Goal: Communication & Community: Answer question/provide support

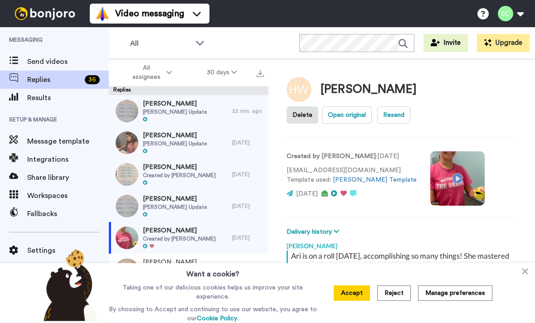
scroll to position [32, 0]
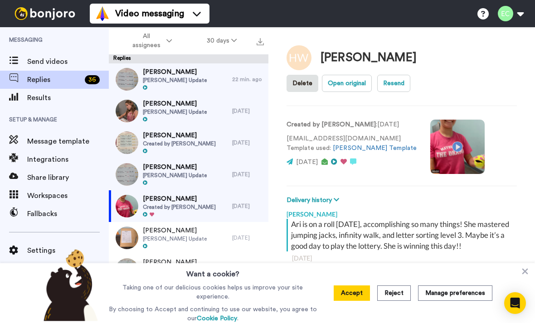
click at [196, 114] on span "[PERSON_NAME] Update" at bounding box center [175, 111] width 64 height 7
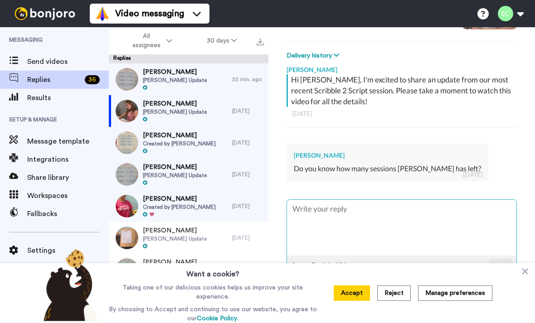
scroll to position [144, 0]
click at [375, 220] on textarea at bounding box center [401, 228] width 229 height 56
type textarea "x"
type textarea "That's a great question! She is about halfway through her originally estimated …"
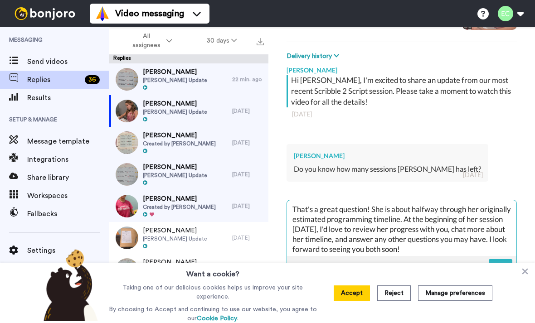
click at [323, 206] on textarea "That's a great question! She is about halfway through her originally estimated …" at bounding box center [401, 228] width 229 height 56
click at [441, 215] on textarea "That's a great question! She is about halfway through her originally estimated …" at bounding box center [401, 228] width 229 height 56
type textarea "x"
type textarea "That's a great question! She is about halfway through her originally estimated …"
type textarea "x"
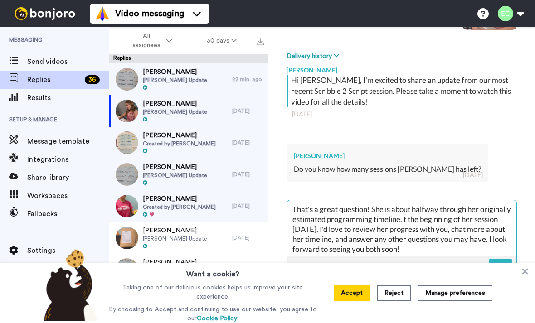
type textarea "That's a great question! She is about halfway through her originally estimated …"
type textarea "x"
type textarea "That's a great question! She is about halfway through her originally estimated …"
type textarea "x"
type textarea "That's a great question! She is about halfway through her originally estimated …"
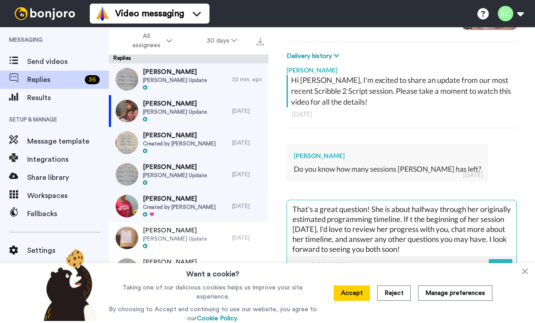
type textarea "x"
type textarea "That's a great question! She is about halfway through her originally estimated …"
type textarea "x"
type textarea "That's a great question! She is about halfway through her originally estimated …"
type textarea "x"
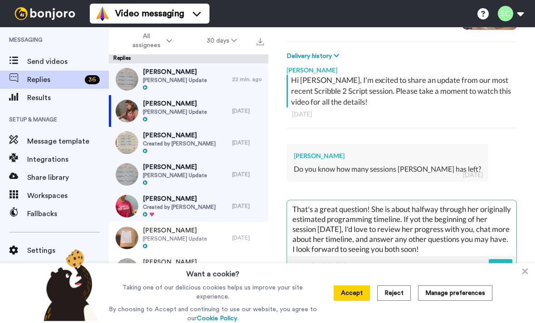
type textarea "That's a great question! She is about halfway through her originally estimated …"
type textarea "x"
type textarea "That's a great question! She is about halfway through her originally estimated …"
type textarea "x"
type textarea "That's a great question! She is about halfway through her originally estimated …"
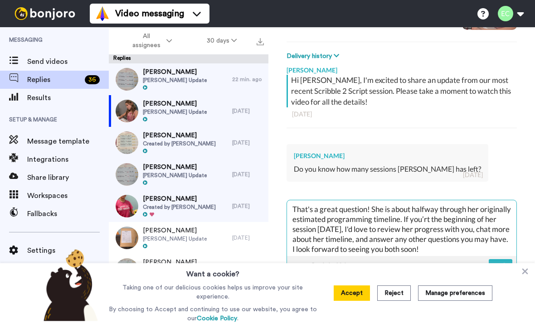
type textarea "x"
type textarea "That's a great question! She is about halfway through her originally estimated …"
type textarea "x"
type textarea "That's a great question! She is about halfway through her originally estimated …"
type textarea "x"
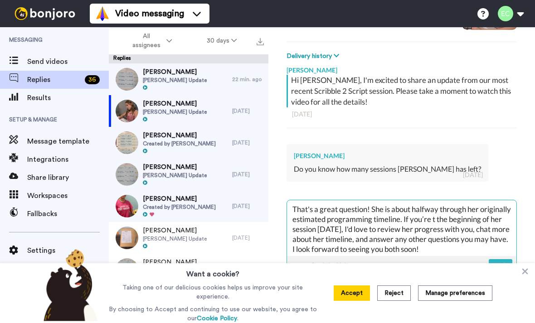
type textarea "That's a great question! She is about halfway through her originally estimated …"
type textarea "x"
type textarea "That's a great question! She is about halfway through her originally estimated …"
type textarea "x"
type textarea "That's a great question! She is about halfway through her originally estimated …"
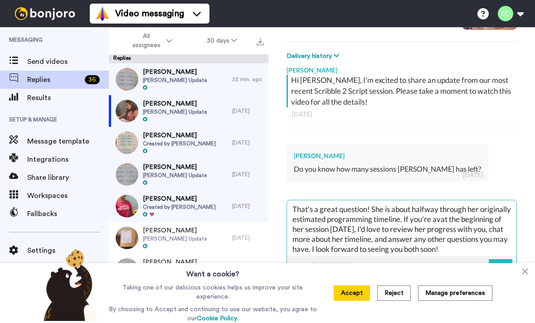
type textarea "x"
type textarea "That's a great question! She is about halfway through her originally estimated …"
type textarea "x"
type textarea "That's a great question! She is about halfway through her originally estimated …"
type textarea "x"
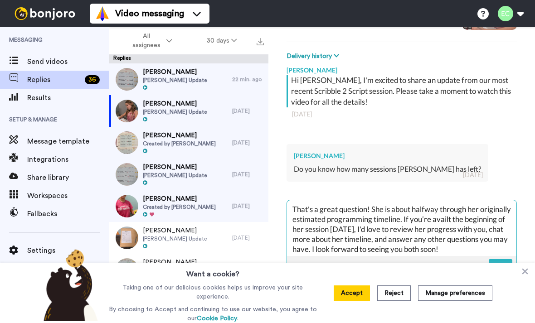
type textarea "That's a great question! She is about halfway through her originally estimated …"
type textarea "x"
type textarea "That's a great question! She is about halfway through her originally estimated …"
type textarea "x"
type textarea "That's a great question! She is about halfway through her originally estimated …"
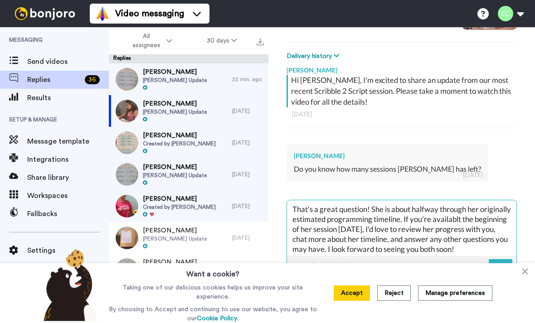
type textarea "x"
type textarea "That's a great question! She is about halfway through her originally estimated …"
type textarea "x"
type textarea "That's a great question! She is about halfway through her originally estimated …"
type textarea "x"
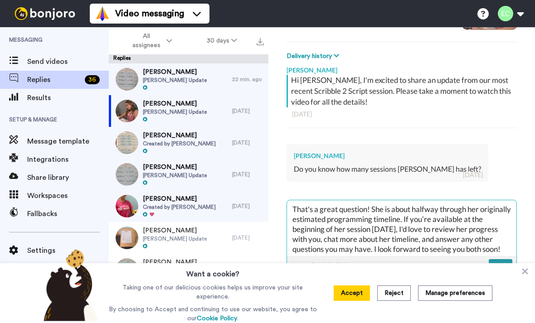
type textarea "That's a great question! She is about halfway through her originally estimated …"
click at [501, 263] on img at bounding box center [501, 266] width 10 height 7
type textarea "x"
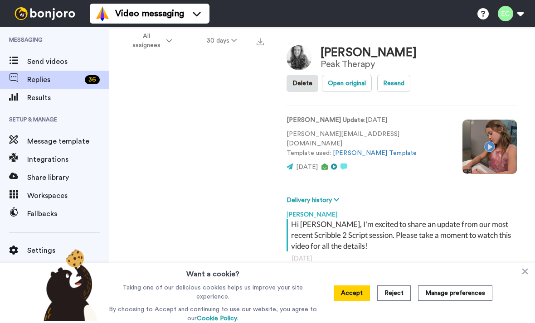
scroll to position [233, 0]
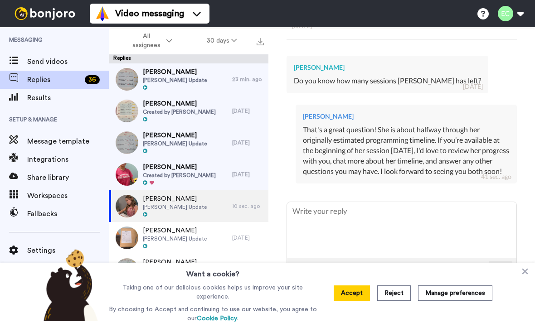
click at [185, 76] on span "[PERSON_NAME]" at bounding box center [175, 72] width 64 height 9
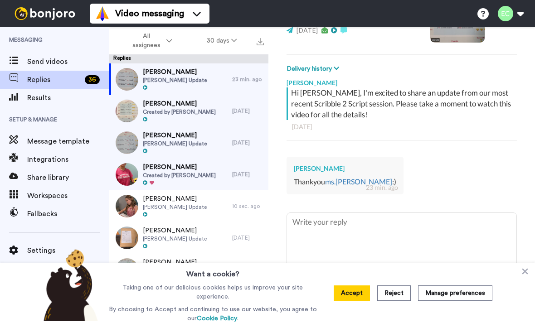
scroll to position [134, 0]
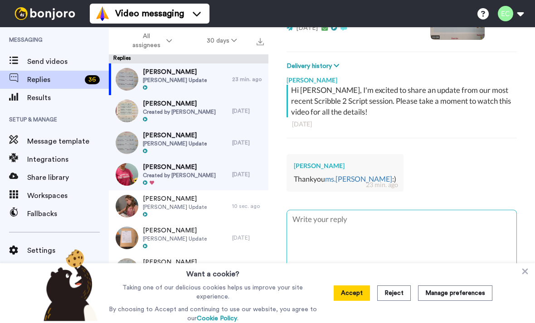
type textarea "x"
type textarea "N"
type textarea "x"
type textarea "NM"
type textarea "x"
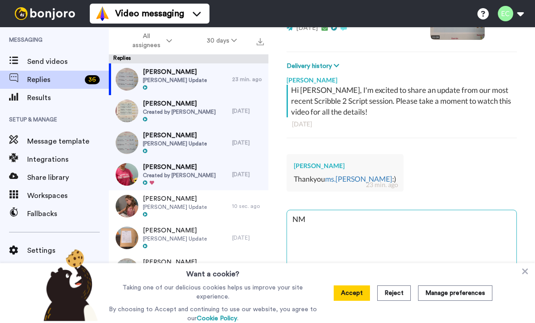
type textarea "N"
type textarea "x"
type textarea "M"
type textarea "x"
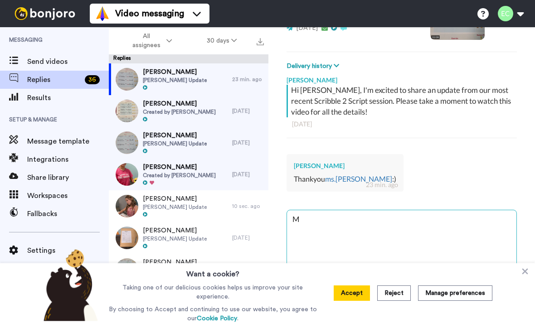
type textarea "My"
type textarea "x"
type textarea "My"
type textarea "x"
type textarea "My p"
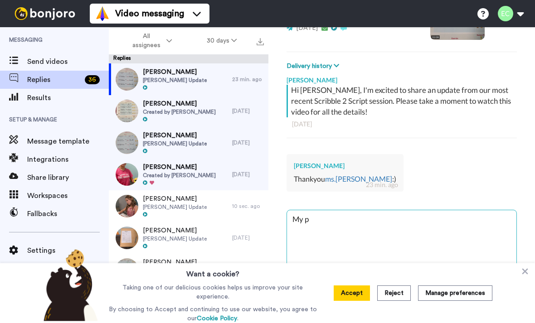
type textarea "x"
type textarea "My pl"
type textarea "x"
type textarea "My ple"
type textarea "x"
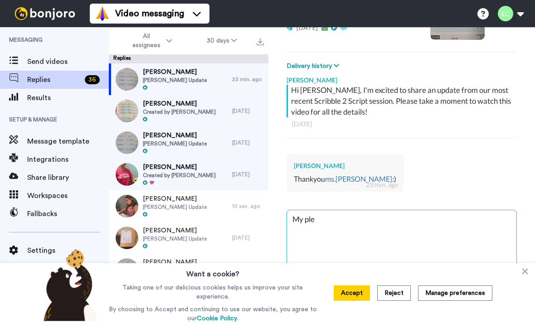
type textarea "My plea"
type textarea "x"
type textarea "My pleas"
type textarea "x"
type textarea "My pleasu"
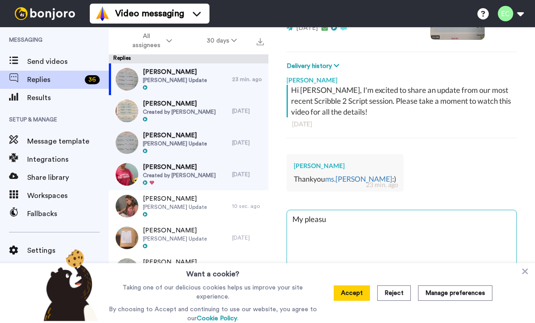
type textarea "x"
type textarea "My pleasur"
type textarea "x"
type textarea "My pleasure"
type textarea "x"
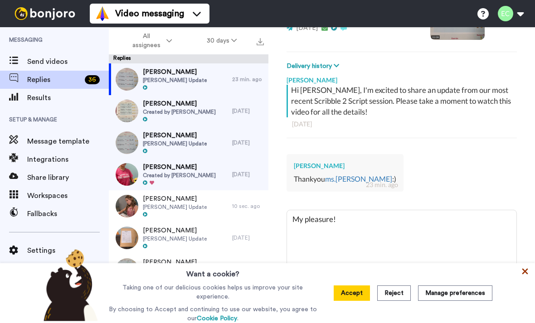
type textarea "My pleasure!"
click at [524, 276] on icon at bounding box center [524, 271] width 9 height 9
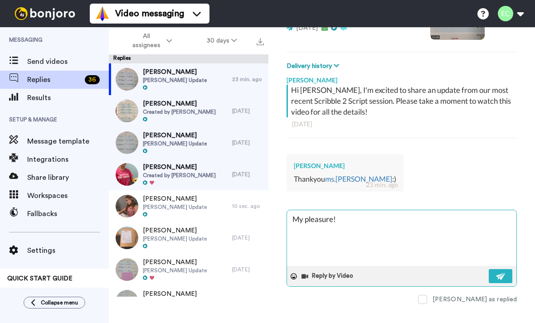
click at [369, 216] on textarea "My pleasure!" at bounding box center [401, 238] width 229 height 56
type textarea "x"
type textarea "My pleasure!"
click at [295, 276] on icon at bounding box center [294, 276] width 6 height 6
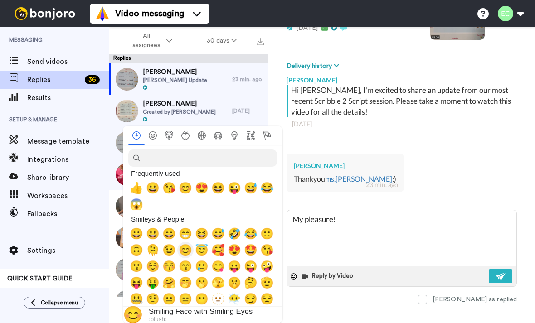
click at [188, 254] on span "😊" at bounding box center [186, 250] width 14 height 13
type textarea "x"
type textarea "My pleasure! 😊"
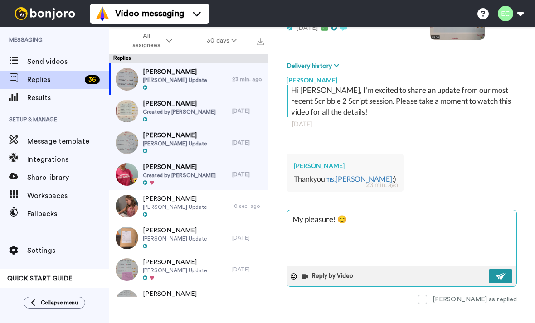
click at [498, 276] on img at bounding box center [501, 276] width 10 height 7
type textarea "x"
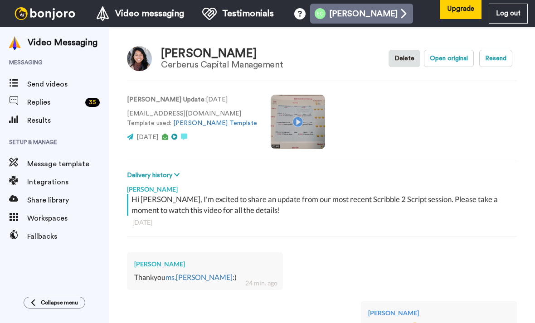
type textarea "x"
